Goal: Task Accomplishment & Management: Use online tool/utility

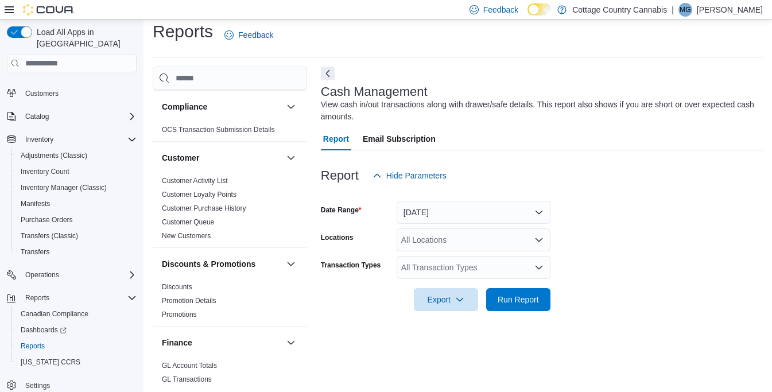
scroll to position [70, 0]
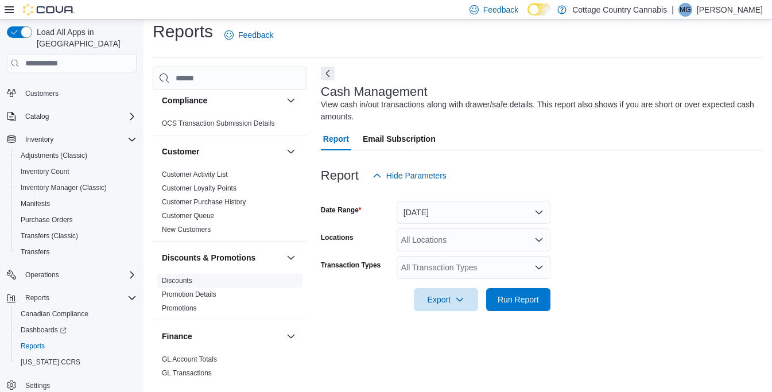
click at [174, 281] on link "Discounts" at bounding box center [177, 281] width 30 height 8
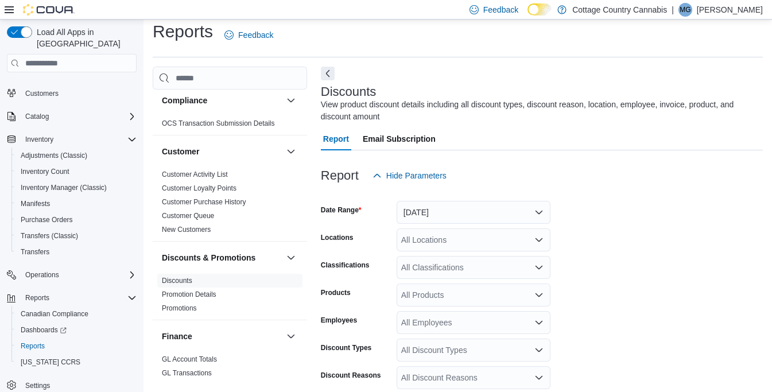
scroll to position [38, 0]
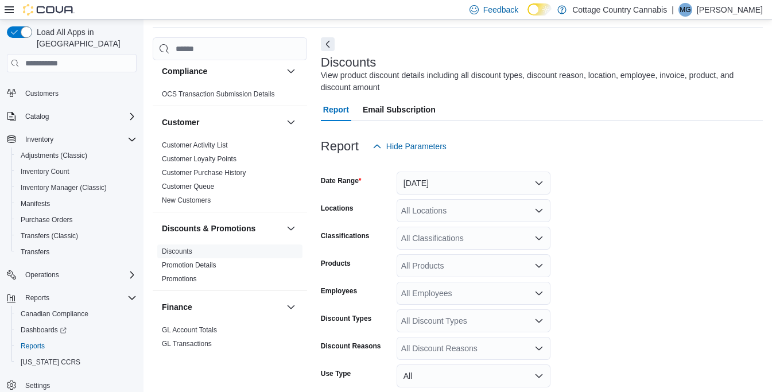
click at [541, 209] on icon "Open list of options" at bounding box center [538, 210] width 7 height 3
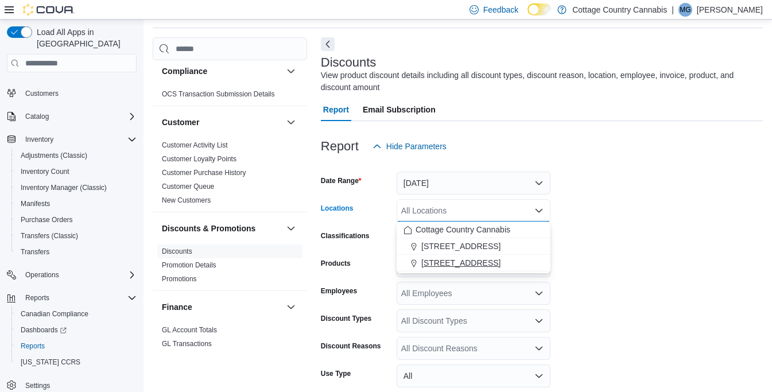
click at [473, 263] on span "[STREET_ADDRESS]" at bounding box center [460, 262] width 79 height 11
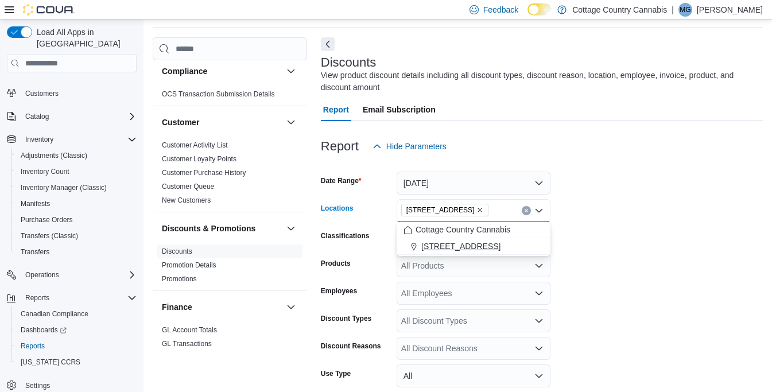
click at [456, 246] on span "[STREET_ADDRESS]" at bounding box center [460, 245] width 79 height 11
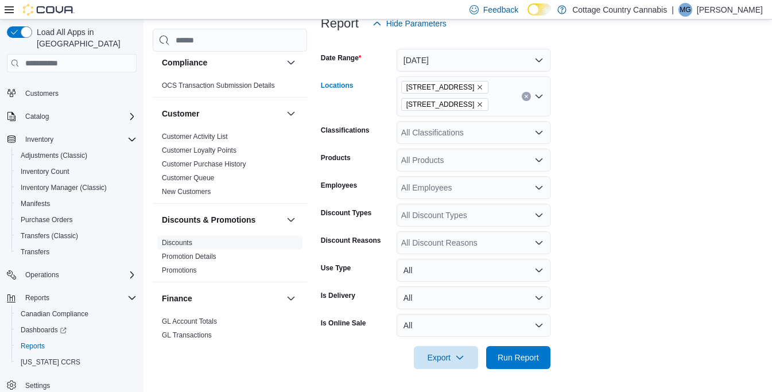
scroll to position [160, 0]
click at [539, 192] on icon "Open list of options" at bounding box center [538, 188] width 9 height 9
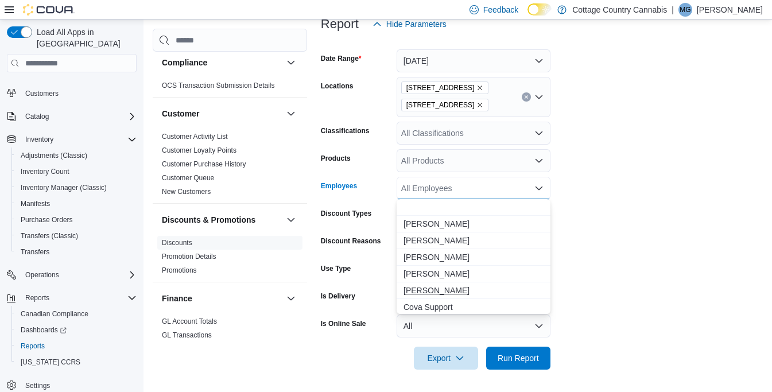
click at [433, 292] on span "[PERSON_NAME]" at bounding box center [473, 290] width 140 height 11
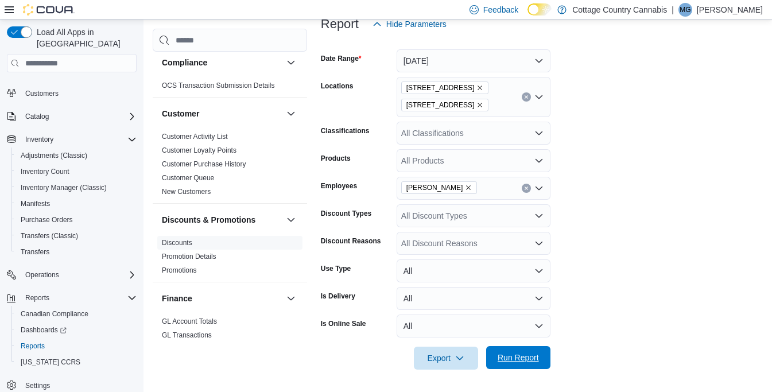
click at [519, 358] on span "Run Report" at bounding box center [518, 357] width 41 height 11
click at [518, 356] on span "Run Report" at bounding box center [518, 357] width 41 height 11
click at [478, 87] on icon "Remove 100 First Street from selection in this group" at bounding box center [480, 88] width 5 height 5
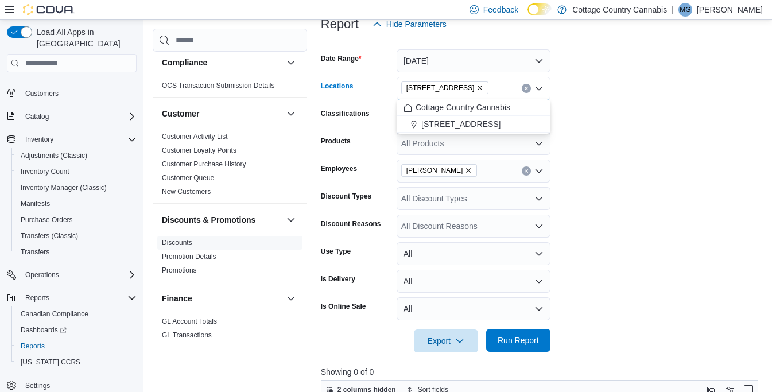
click at [518, 347] on span "Run Report" at bounding box center [518, 340] width 51 height 23
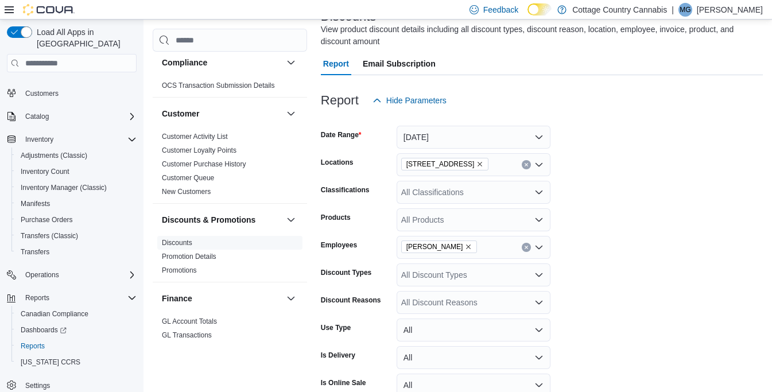
scroll to position [82, 0]
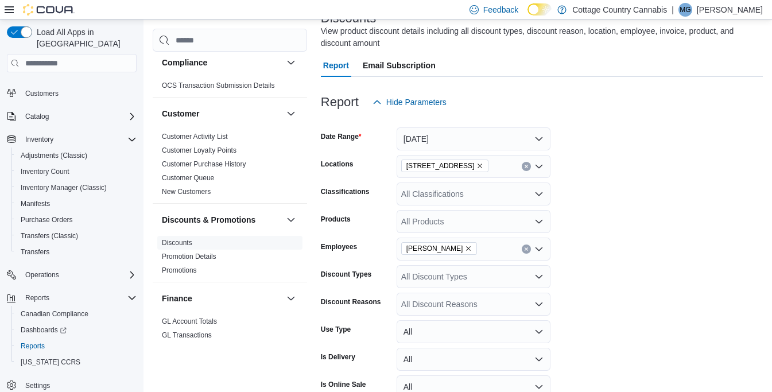
click at [540, 138] on button "[DATE]" at bounding box center [474, 138] width 154 height 23
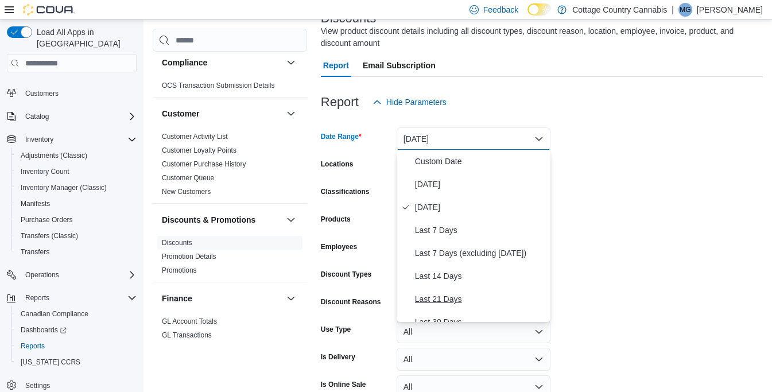
click at [436, 300] on span "Last 21 Days" at bounding box center [480, 299] width 131 height 14
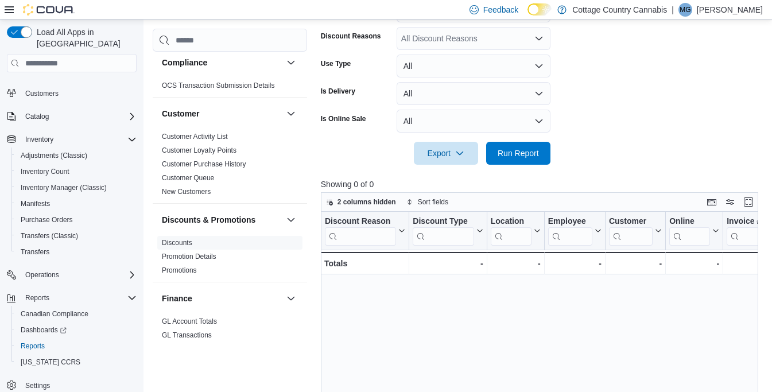
scroll to position [352, 0]
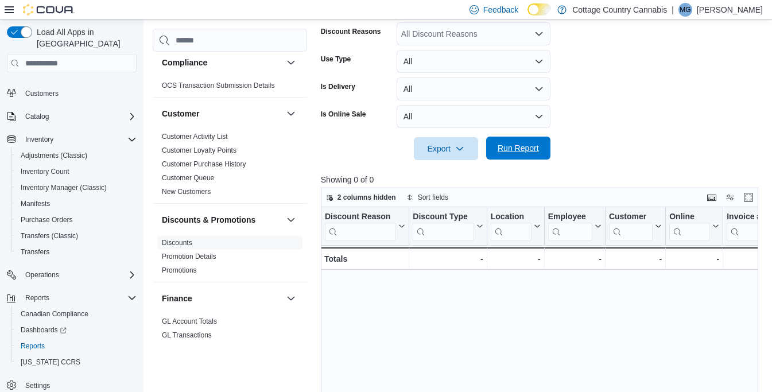
click at [527, 149] on span "Run Report" at bounding box center [518, 147] width 41 height 11
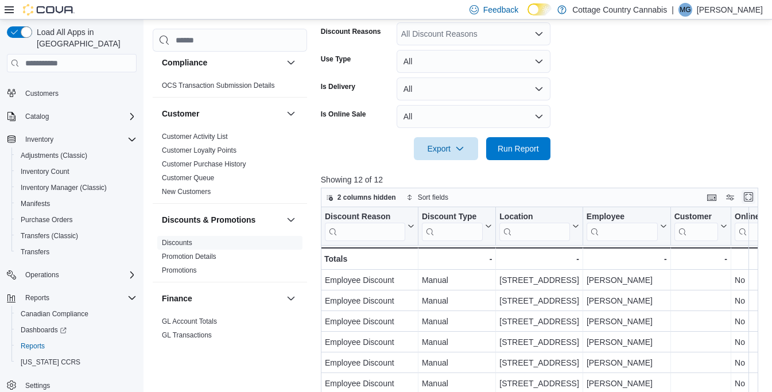
click at [751, 193] on button "Enter fullscreen" at bounding box center [748, 197] width 14 height 14
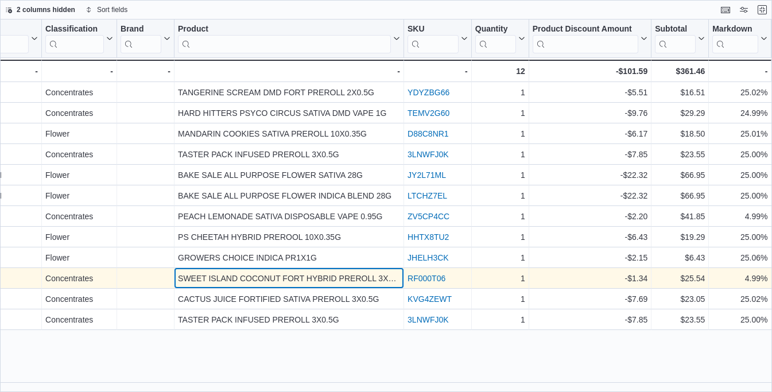
click at [337, 281] on div "SWEET ISLAND COCONUT FORT HYBRID PREROLL 3X0.5G" at bounding box center [289, 278] width 222 height 14
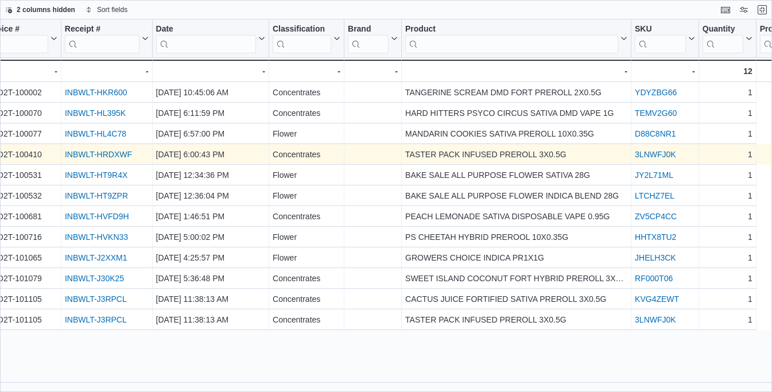
scroll to position [0, 525]
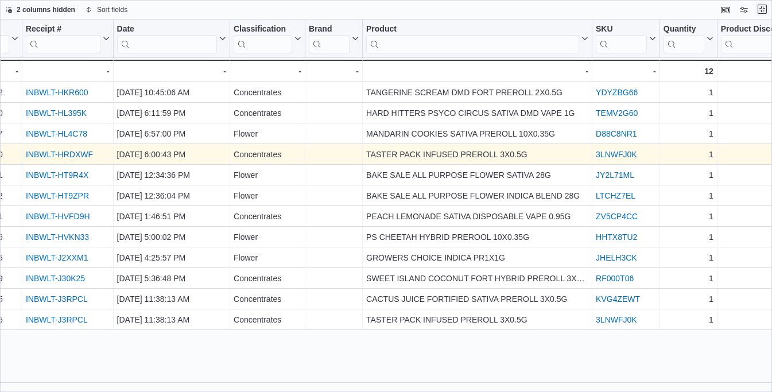
click at [763, 9] on button "Exit fullscreen" at bounding box center [762, 9] width 14 height 14
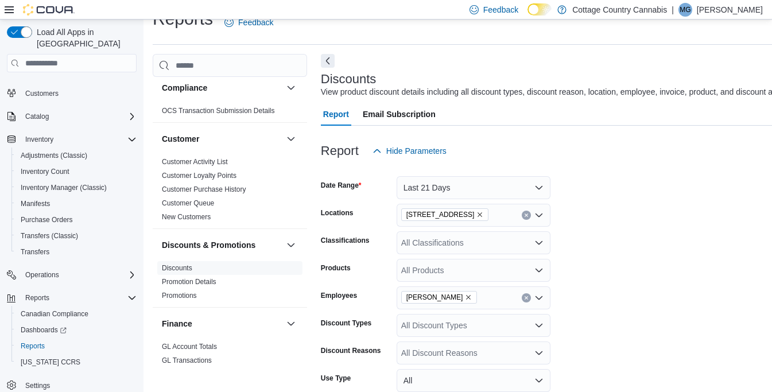
scroll to position [33, 0]
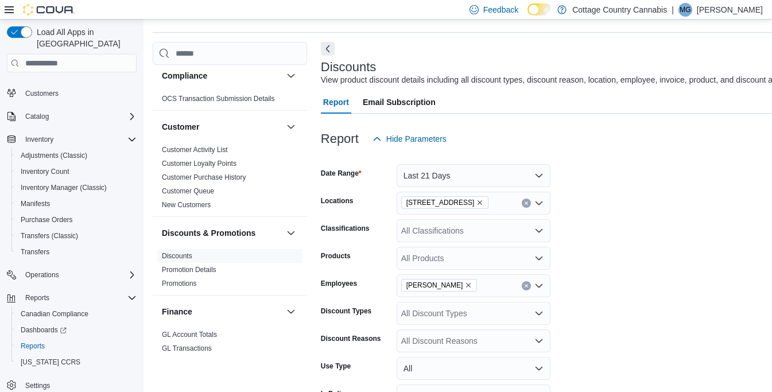
click at [538, 174] on button "Last 21 Days" at bounding box center [474, 175] width 154 height 23
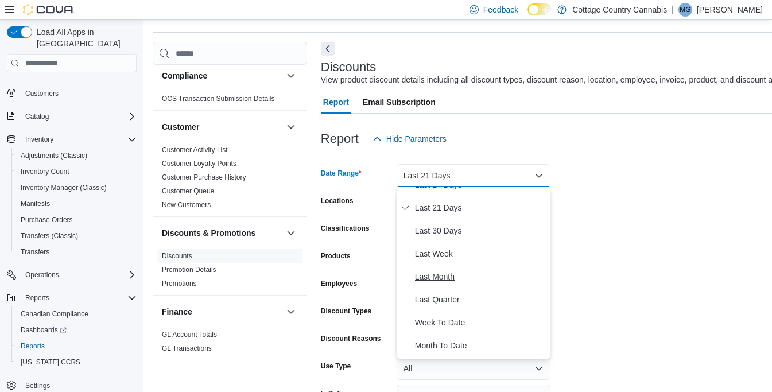
scroll to position [129, 0]
click at [446, 302] on span "Last Quarter" at bounding box center [480, 299] width 131 height 14
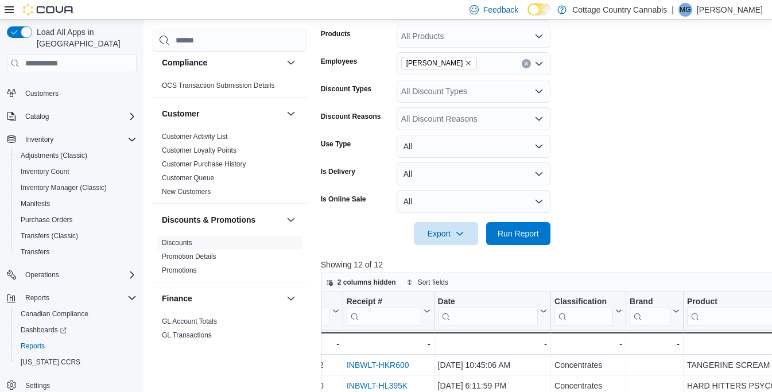
scroll to position [271, 0]
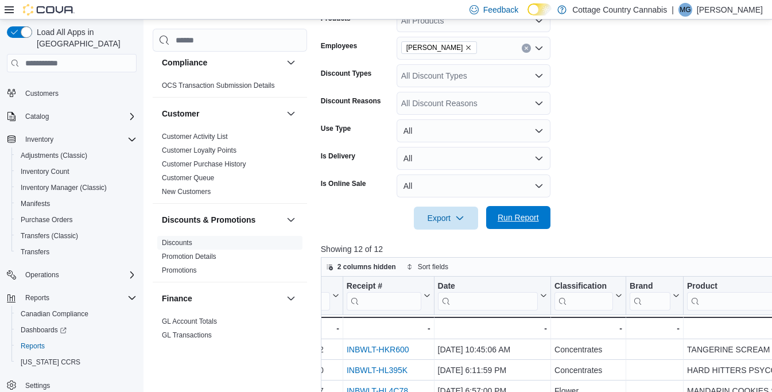
click at [505, 223] on span "Run Report" at bounding box center [518, 217] width 41 height 11
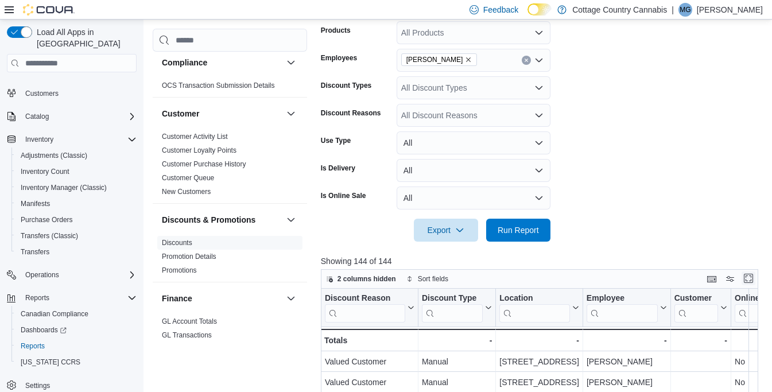
click at [750, 281] on button "Enter fullscreen" at bounding box center [748, 278] width 14 height 14
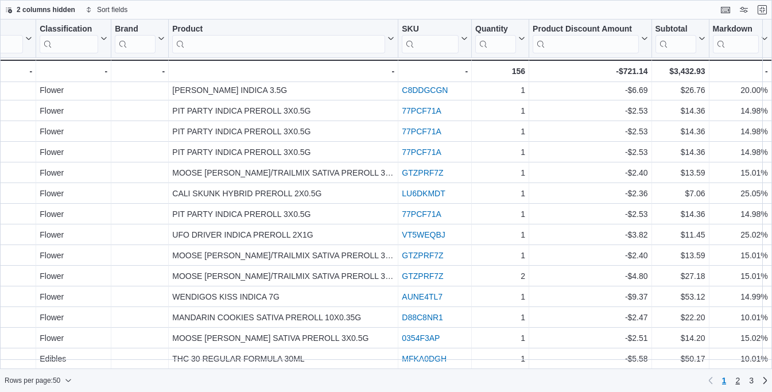
click at [736, 378] on span "2" at bounding box center [737, 380] width 5 height 11
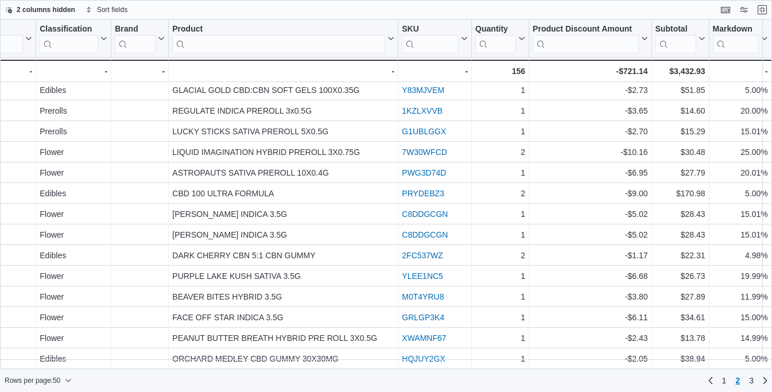
scroll to position [755, 724]
click at [749, 381] on span "3" at bounding box center [751, 380] width 5 height 11
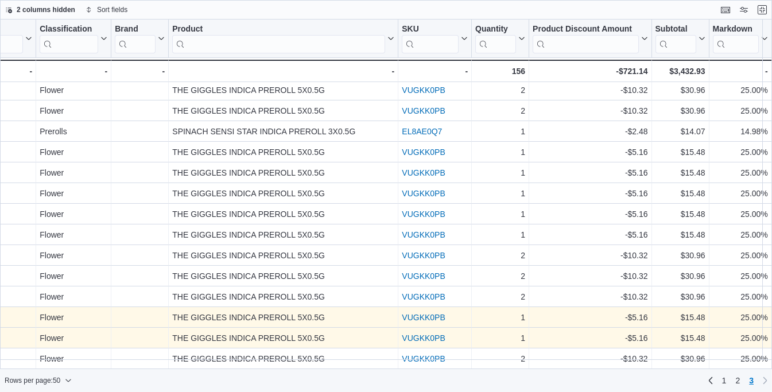
scroll to position [0, 0]
